Goal: Transaction & Acquisition: Subscribe to service/newsletter

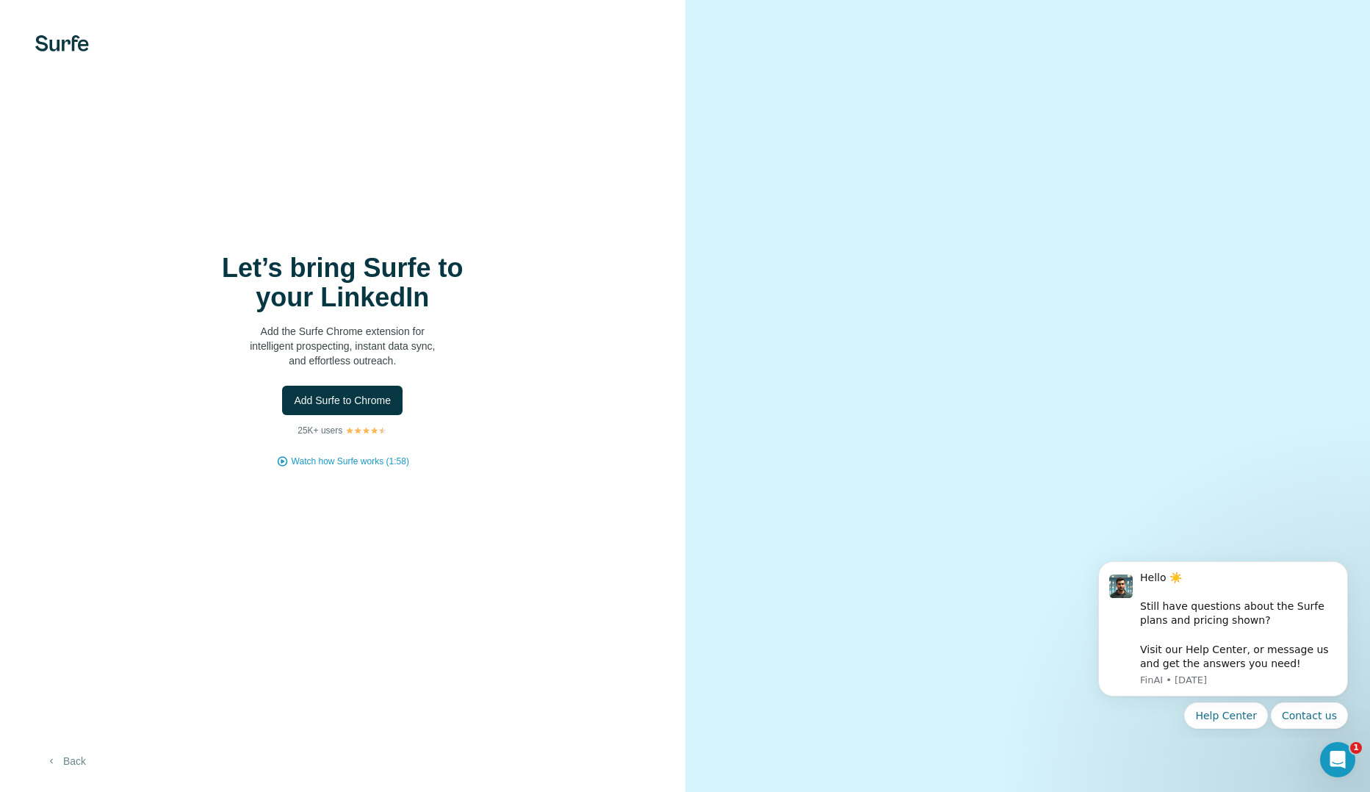
click at [83, 752] on button "Back" at bounding box center [65, 761] width 61 height 26
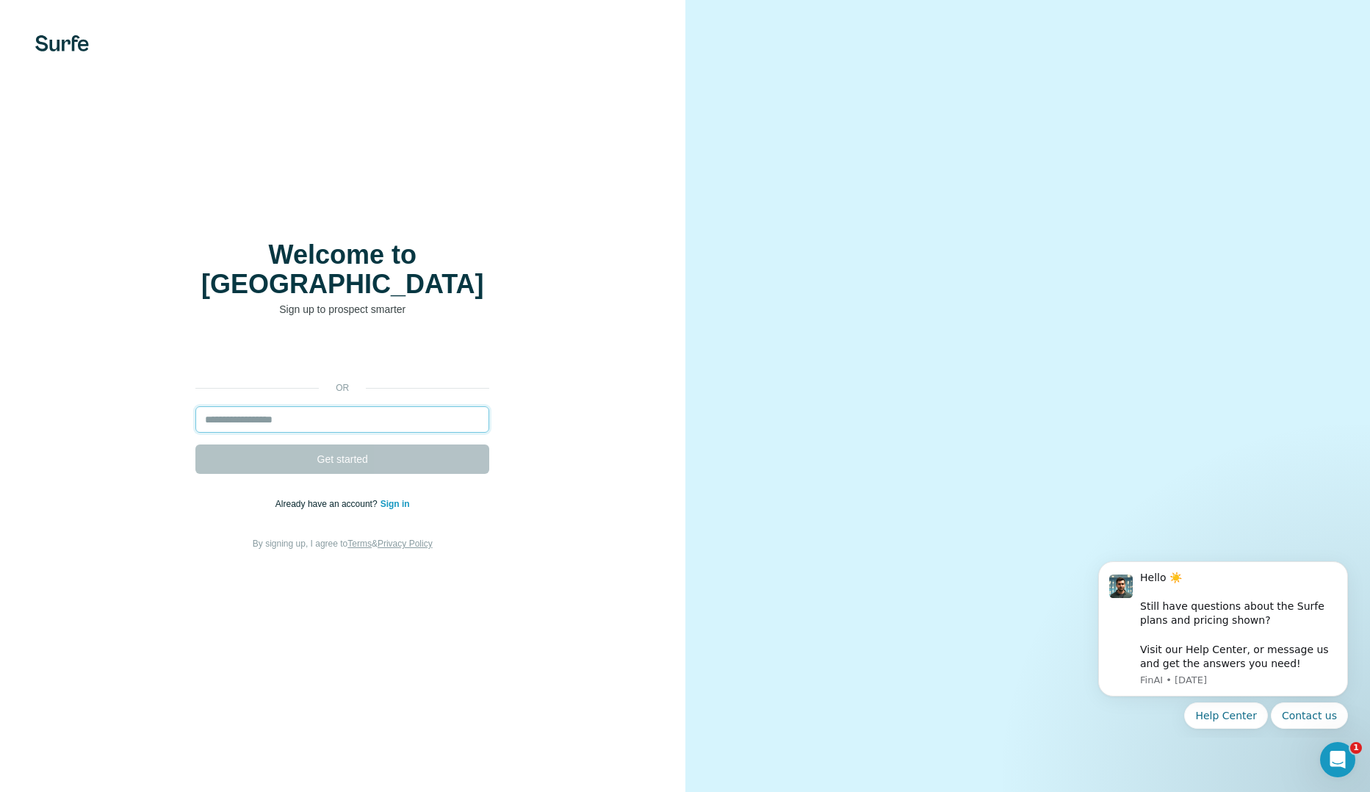
click at [349, 406] on input "email" at bounding box center [342, 419] width 294 height 26
type input "**********"
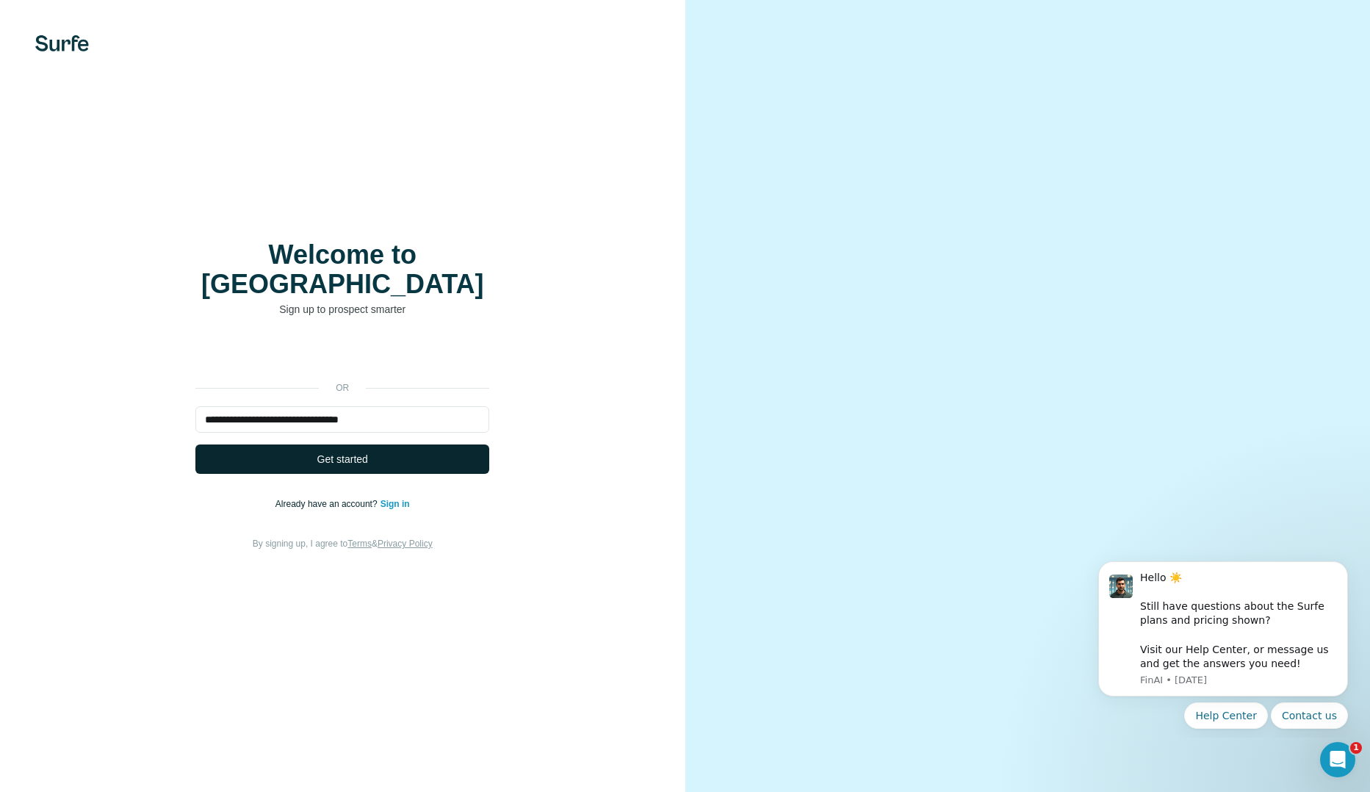
click at [353, 452] on span "Get started" at bounding box center [342, 459] width 51 height 15
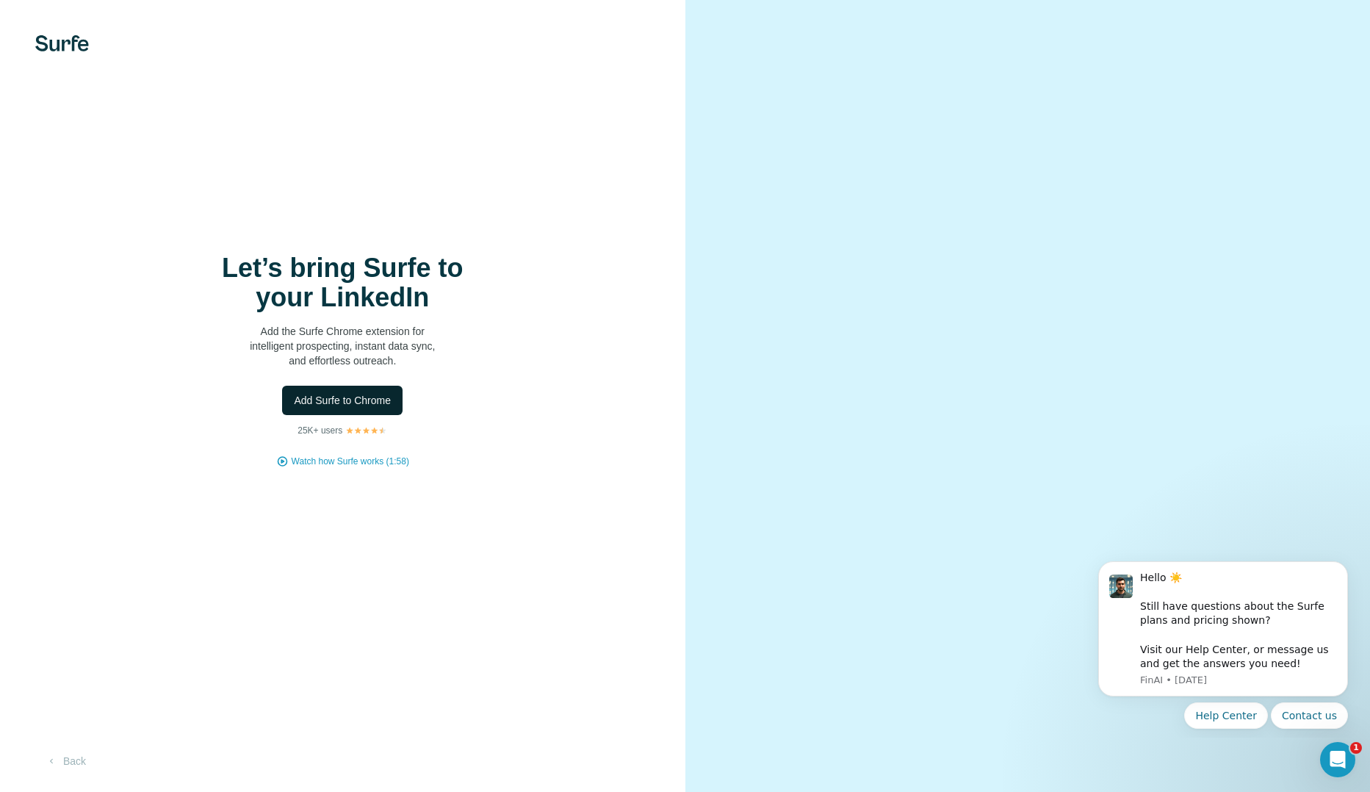
click at [363, 398] on span "Add Surfe to Chrome" at bounding box center [342, 400] width 97 height 15
click at [357, 406] on span "Add Surfe to Chrome" at bounding box center [342, 400] width 97 height 15
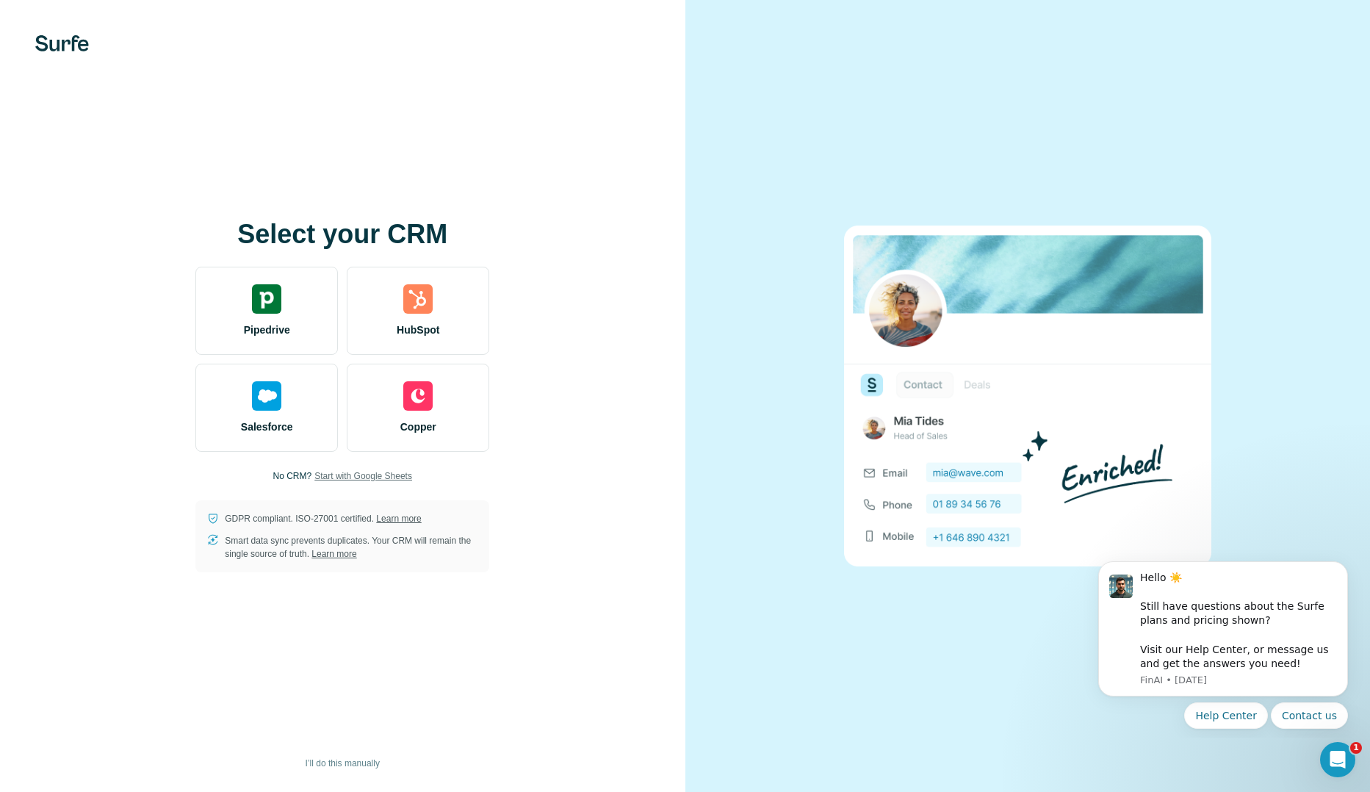
click at [379, 475] on span "Start with Google Sheets" at bounding box center [363, 476] width 98 height 13
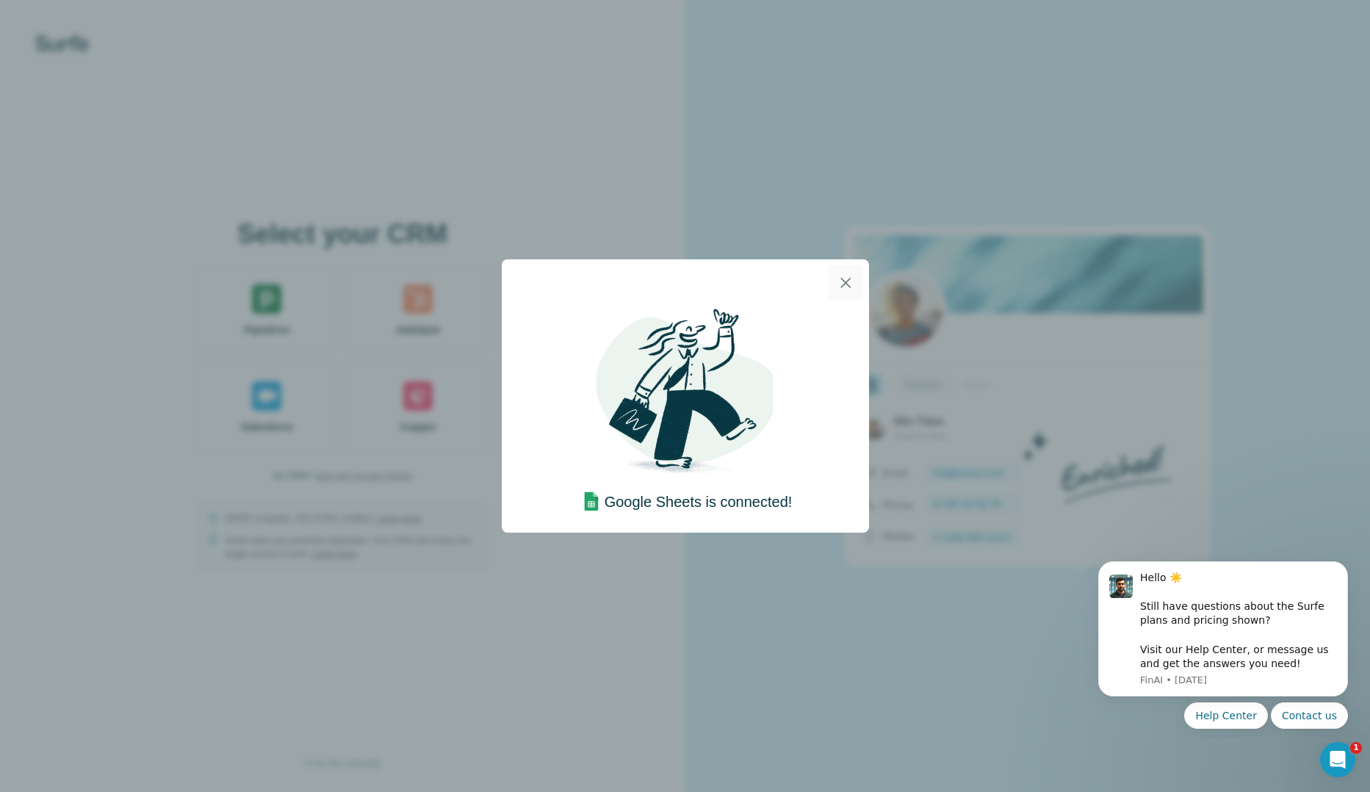
click at [834, 280] on button "button" at bounding box center [845, 282] width 35 height 35
